Goal: Transaction & Acquisition: Purchase product/service

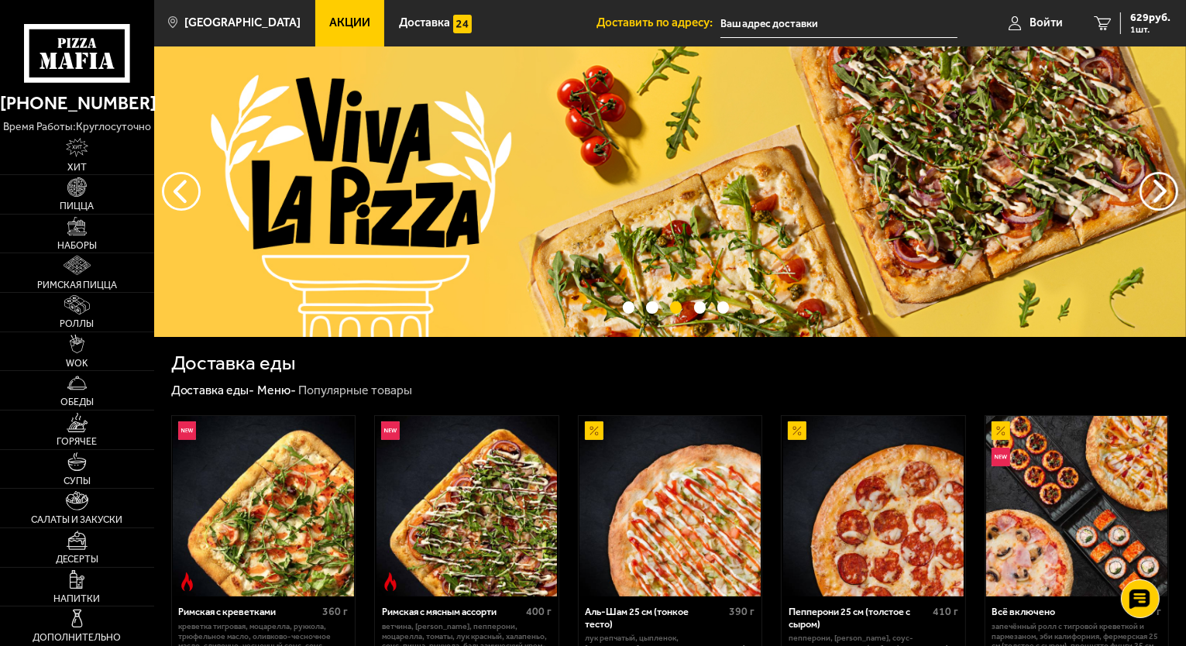
click at [335, 12] on link "Акции" at bounding box center [350, 23] width 70 height 46
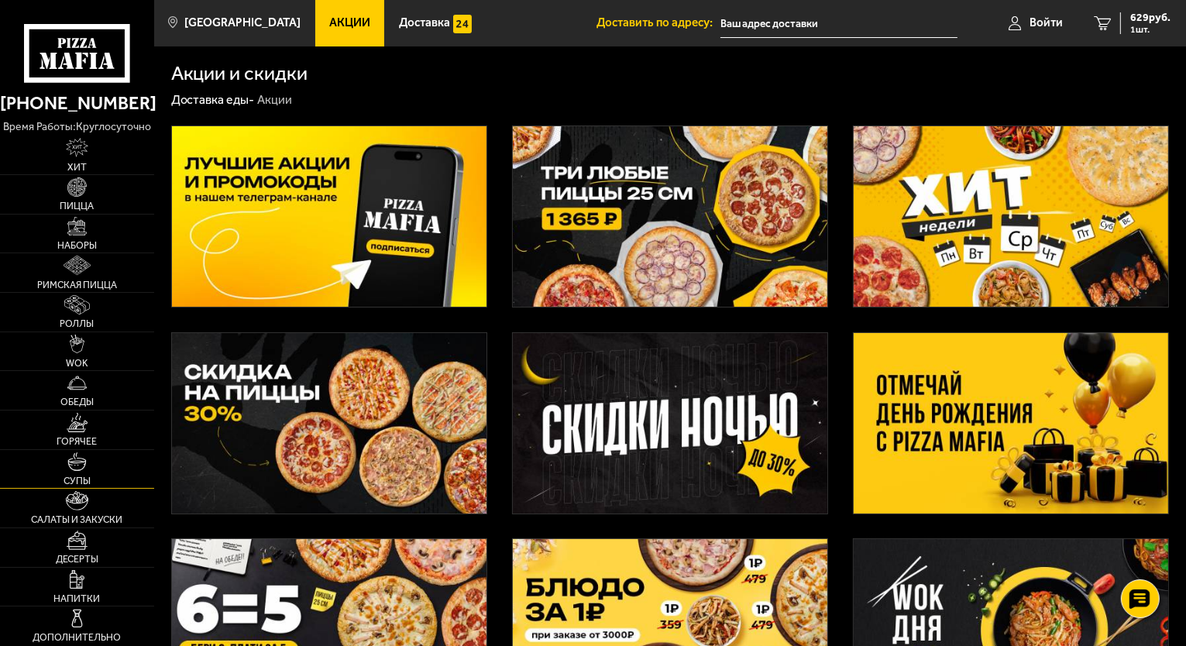
click at [77, 465] on img at bounding box center [76, 461] width 19 height 19
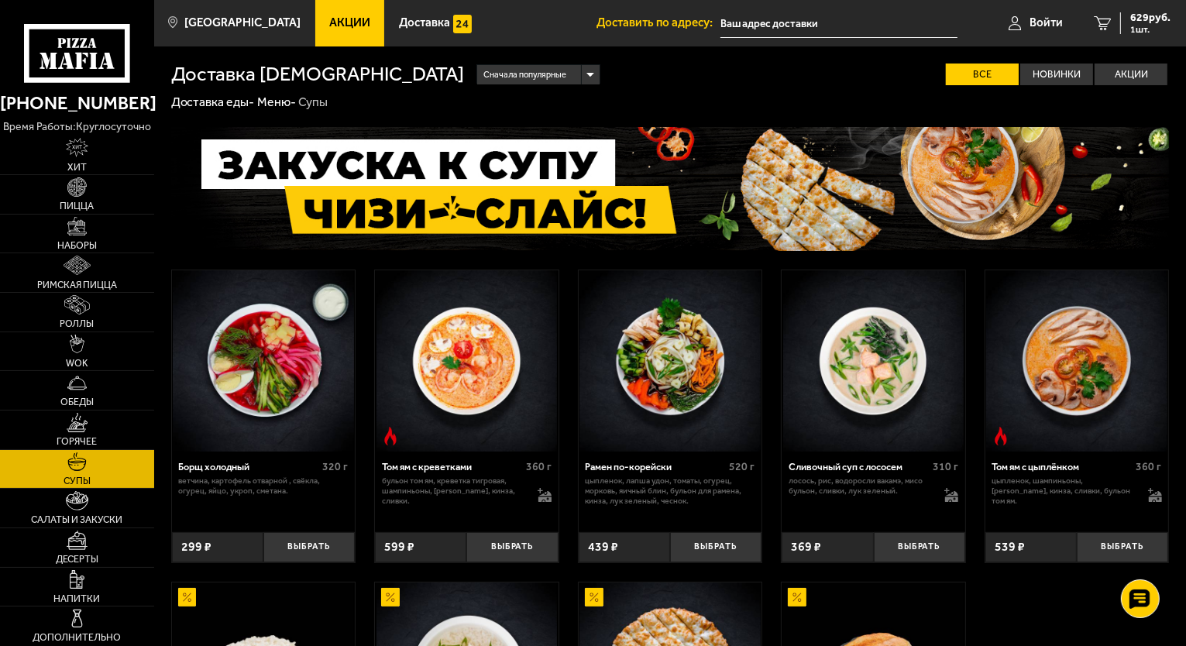
click at [327, 7] on link "Акции" at bounding box center [350, 23] width 70 height 46
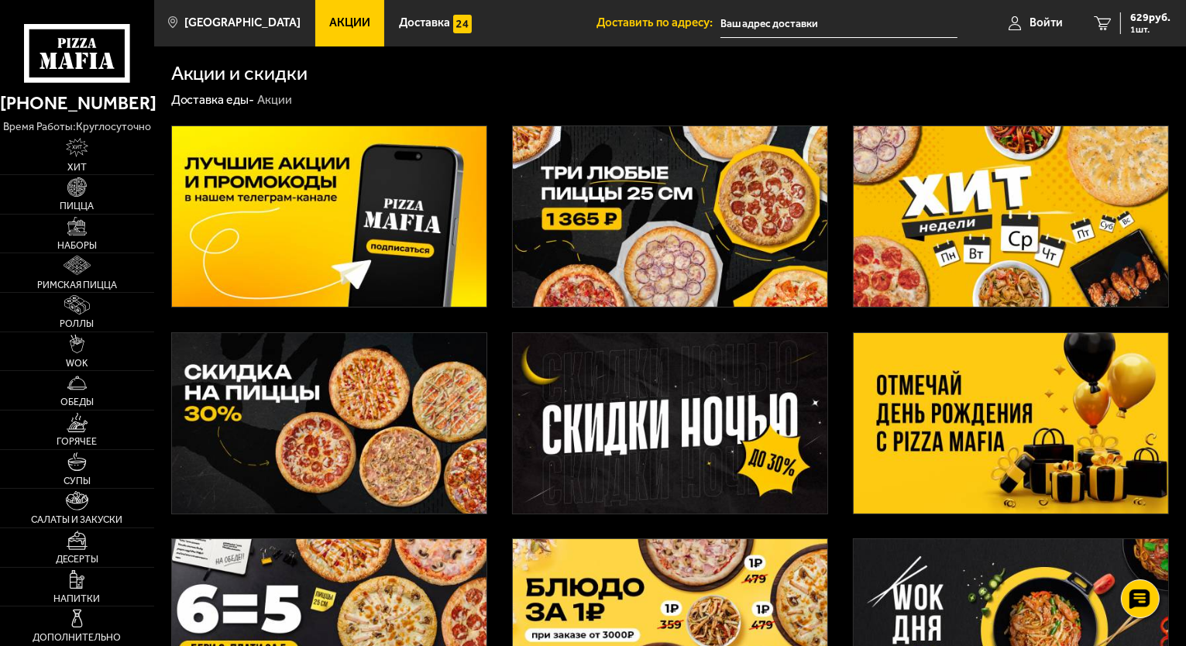
click at [644, 190] on img at bounding box center [670, 216] width 314 height 180
